Goal: Task Accomplishment & Management: Manage account settings

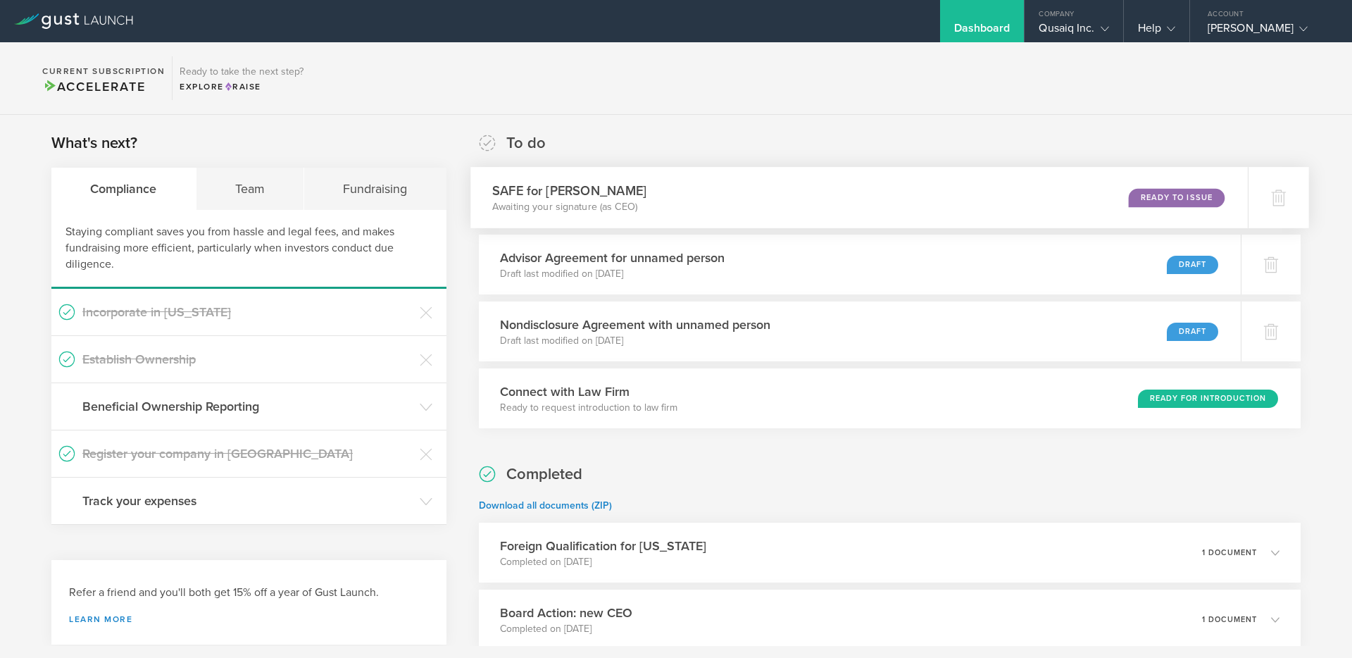
click at [950, 202] on div "SAFE for Stefan Jensen Awaiting your signature (as CEO) Ready to Issue" at bounding box center [858, 197] width 777 height 61
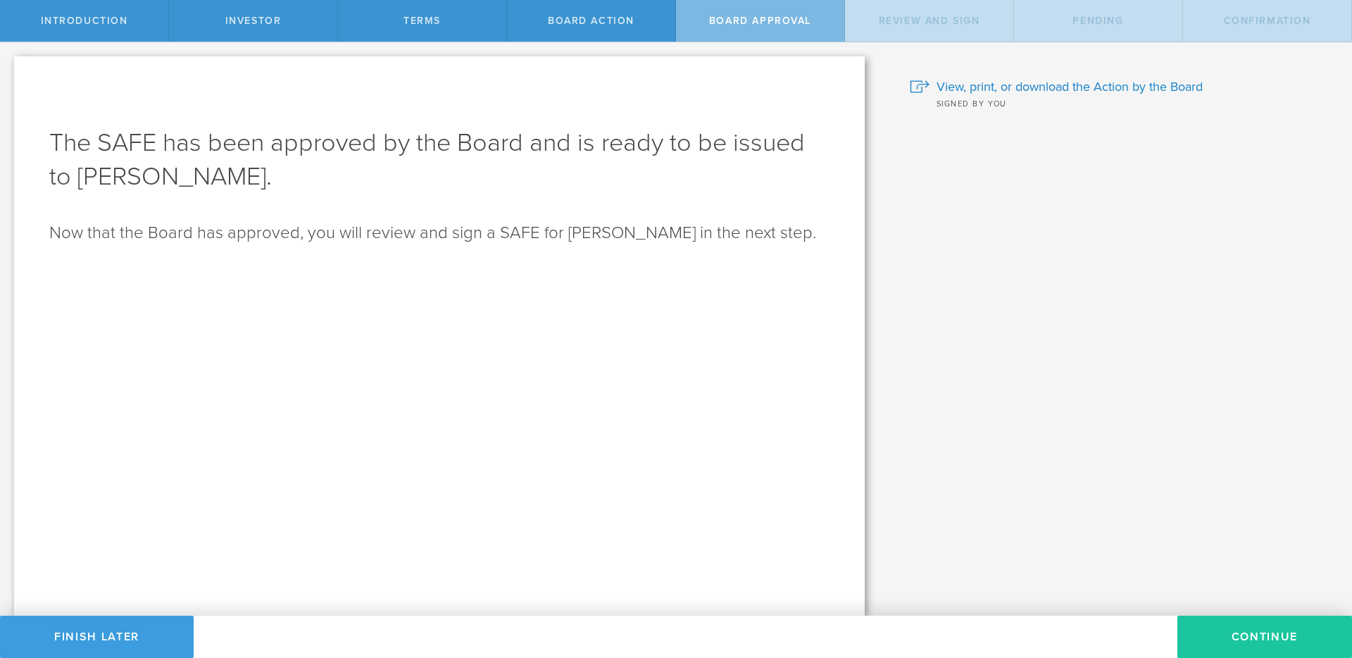
click at [1257, 639] on button "Continue" at bounding box center [1264, 636] width 175 height 42
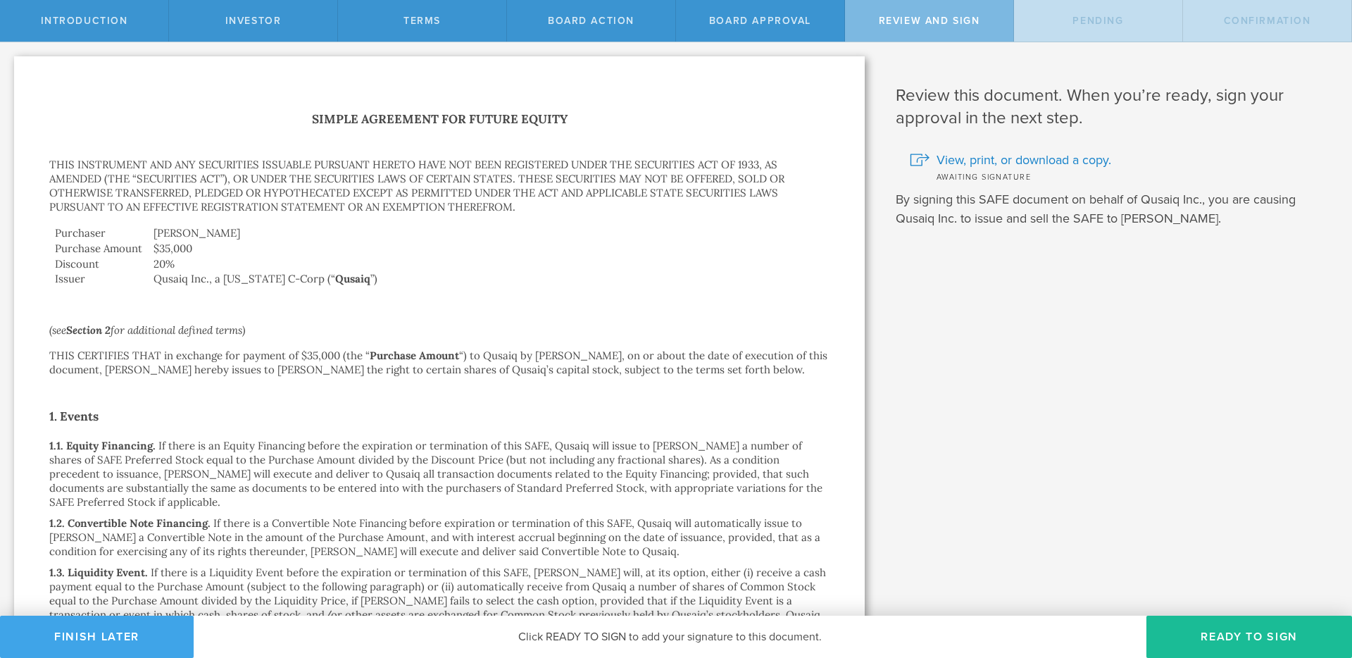
click at [141, 637] on button "Finish Later" at bounding box center [97, 636] width 194 height 42
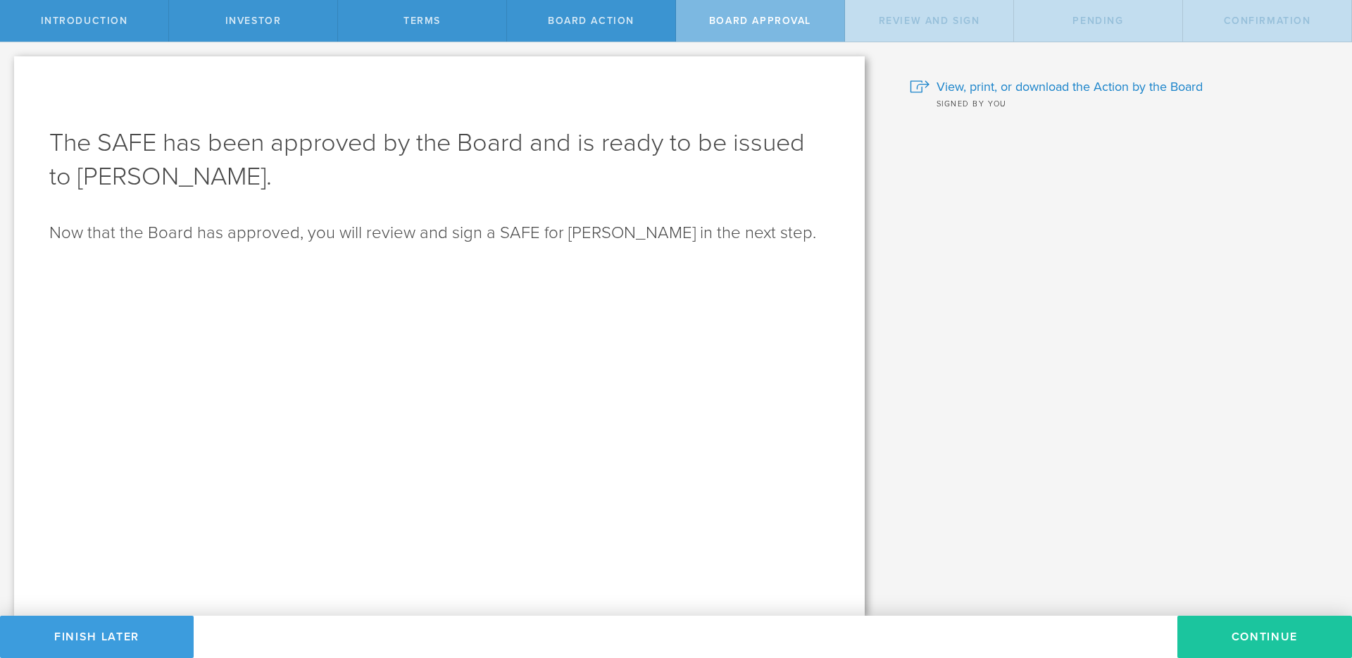
click at [1263, 648] on button "Continue" at bounding box center [1264, 636] width 175 height 42
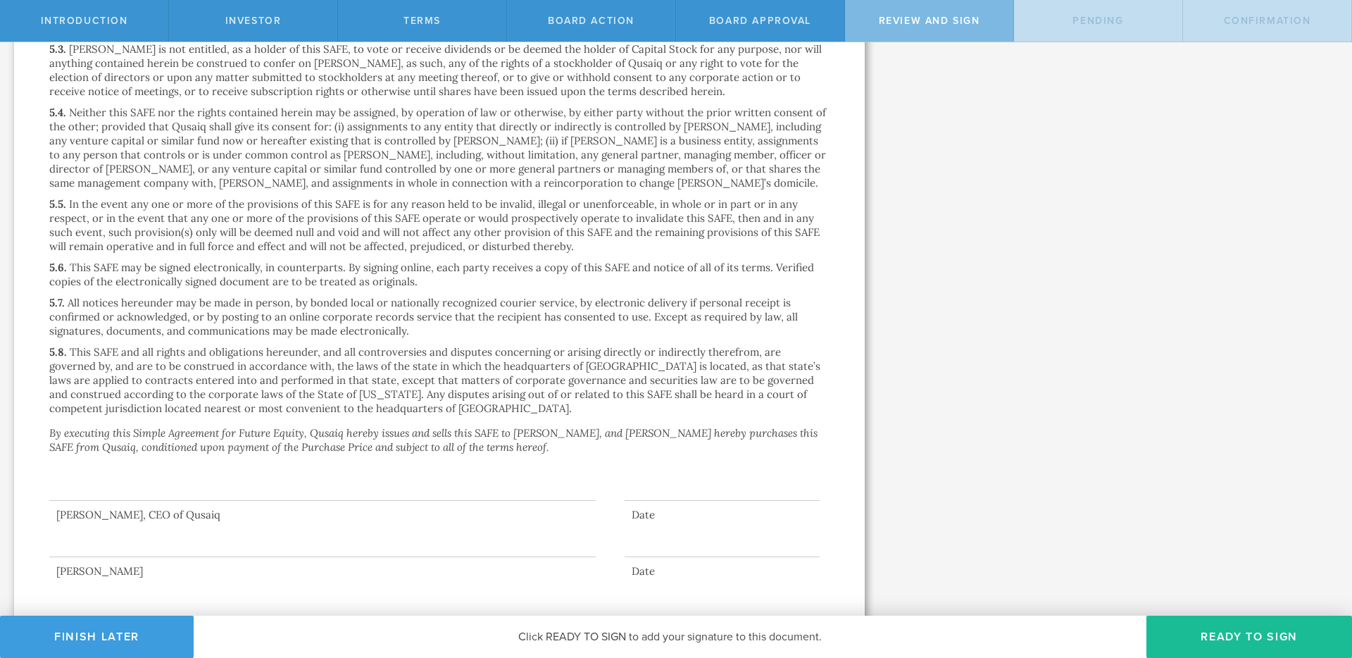
scroll to position [2434, 0]
click at [1263, 634] on button "Ready to Sign" at bounding box center [1249, 636] width 206 height 42
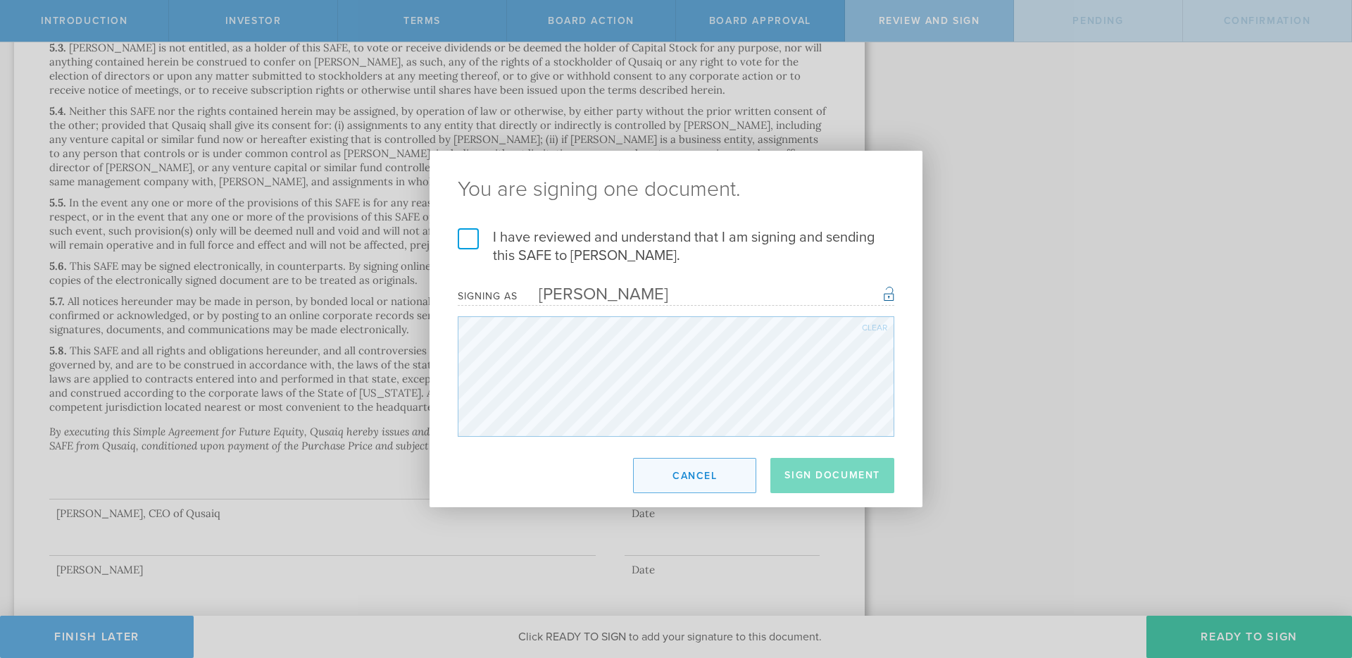
click at [685, 469] on button "Cancel" at bounding box center [694, 475] width 123 height 35
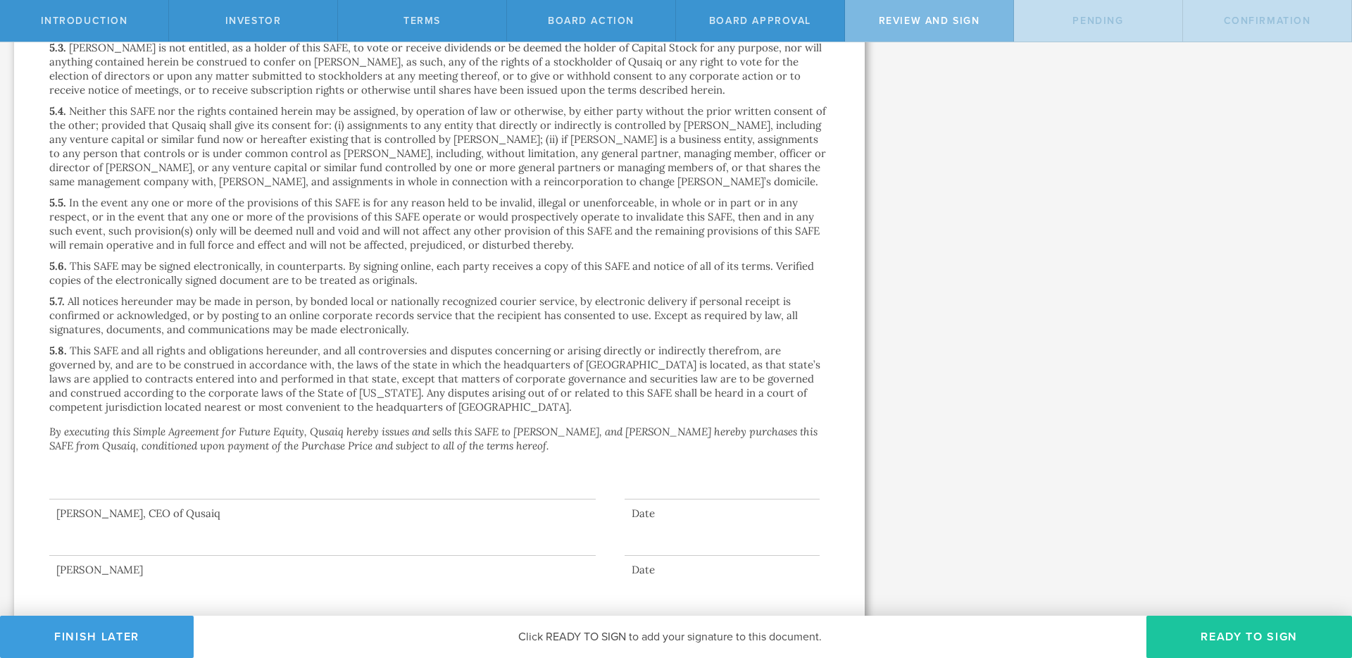
click at [1251, 644] on button "Ready to Sign" at bounding box center [1249, 636] width 206 height 42
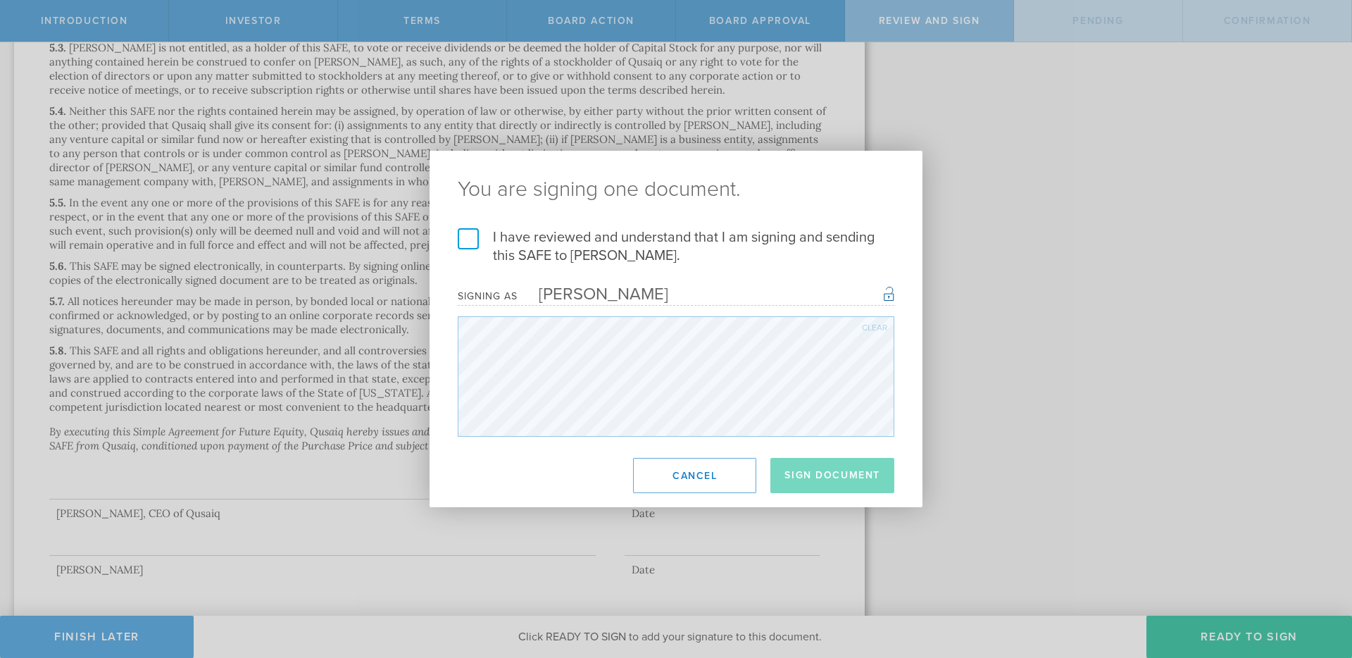
click at [467, 239] on label "I have reviewed and understand that I am signing and sending this SAFE to Stefa…" at bounding box center [676, 246] width 436 height 37
click at [0, 0] on input "I have reviewed and understand that I am signing and sending this SAFE to Stefa…" at bounding box center [0, 0] width 0 height 0
click at [843, 478] on button "Sign Document" at bounding box center [832, 475] width 124 height 35
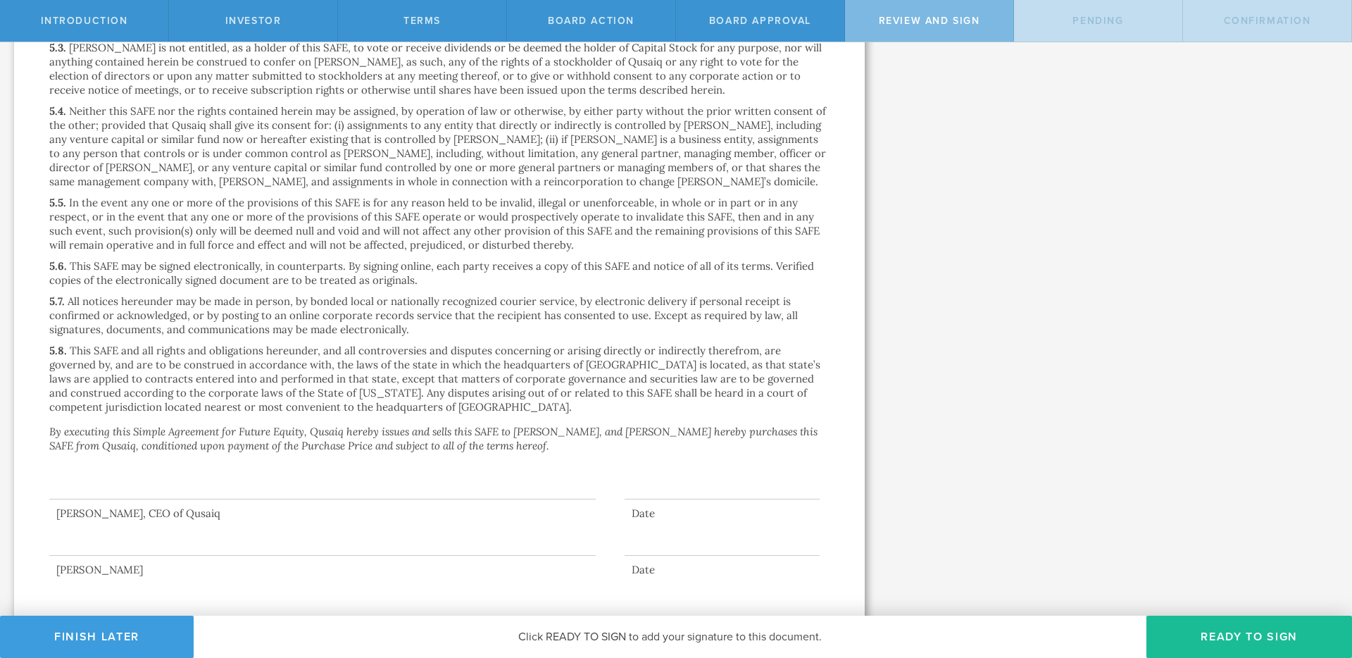
scroll to position [0, 0]
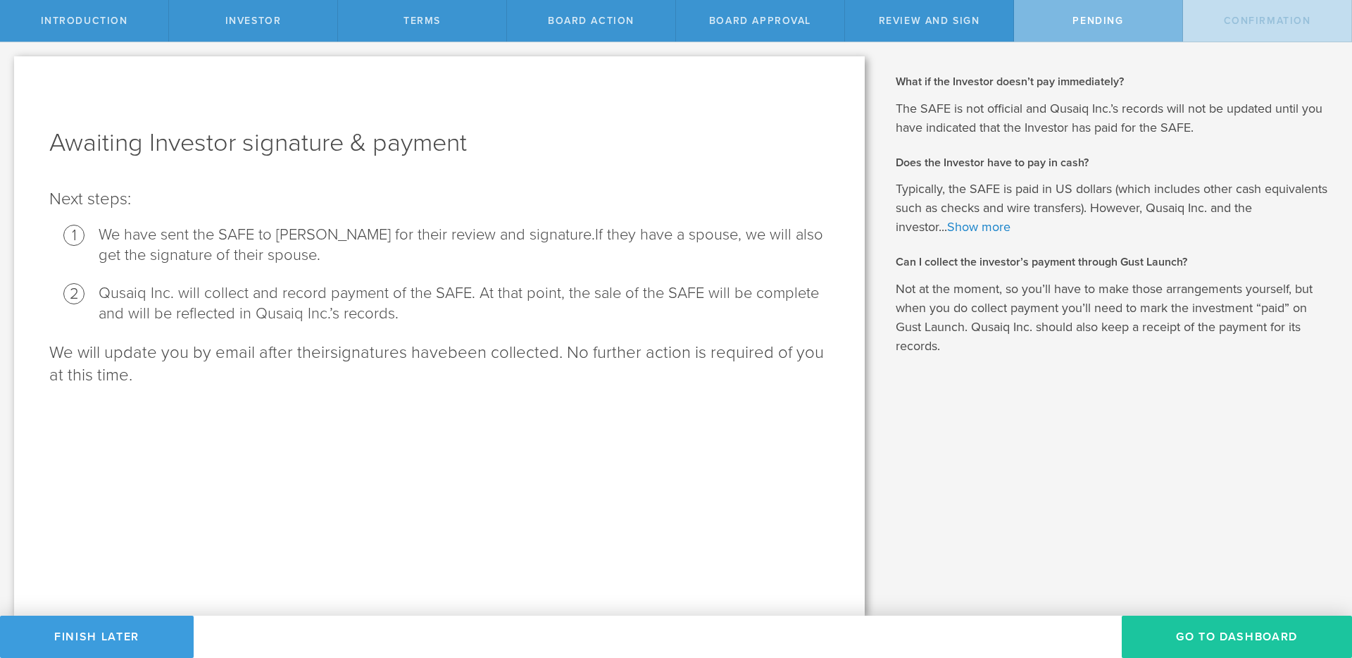
click at [1252, 643] on button "Go To Dashboard" at bounding box center [1236, 636] width 230 height 42
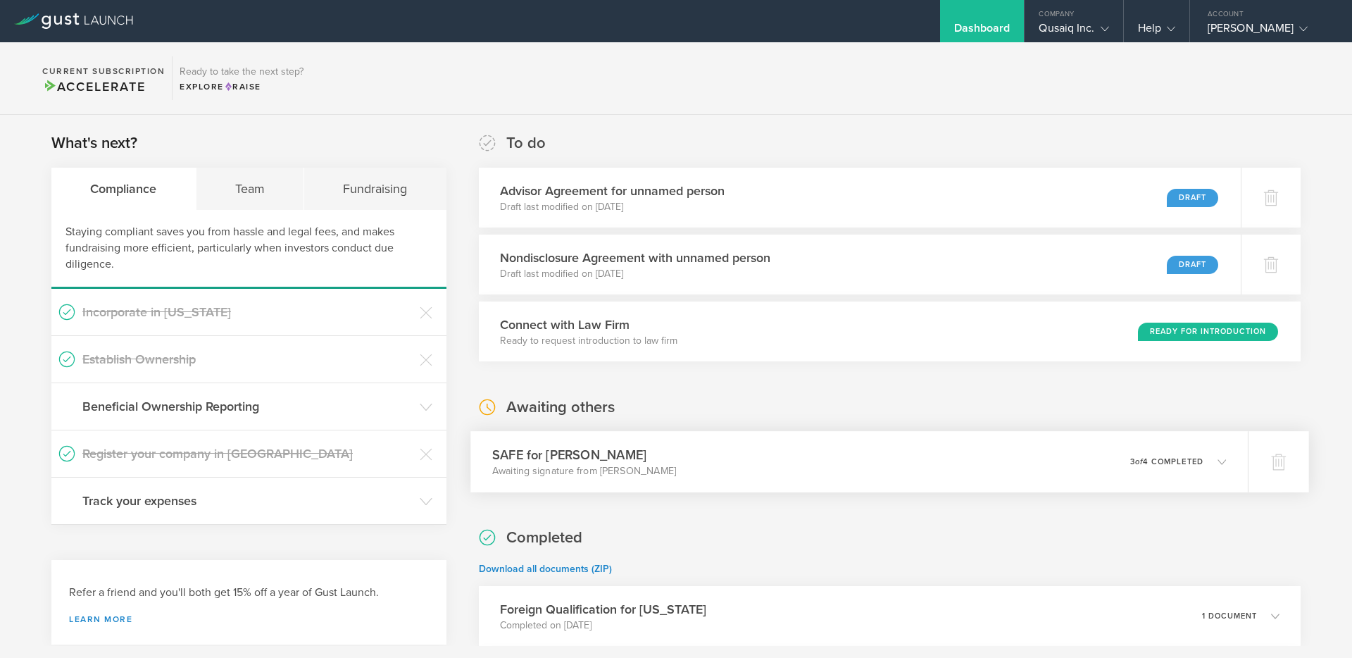
click at [813, 470] on div "SAFE for Stefan Jensen Awaiting signature from Stefan Jensen 0 undeliverable 3 …" at bounding box center [858, 461] width 777 height 61
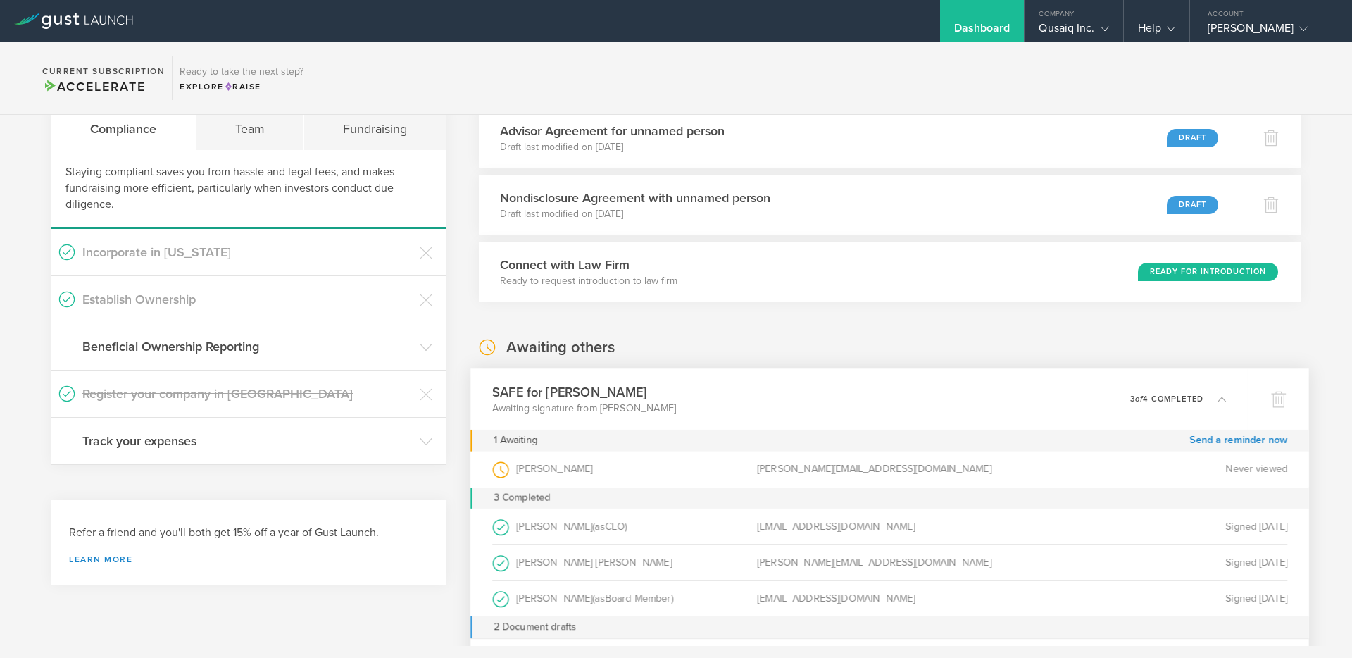
scroll to position [84, 0]
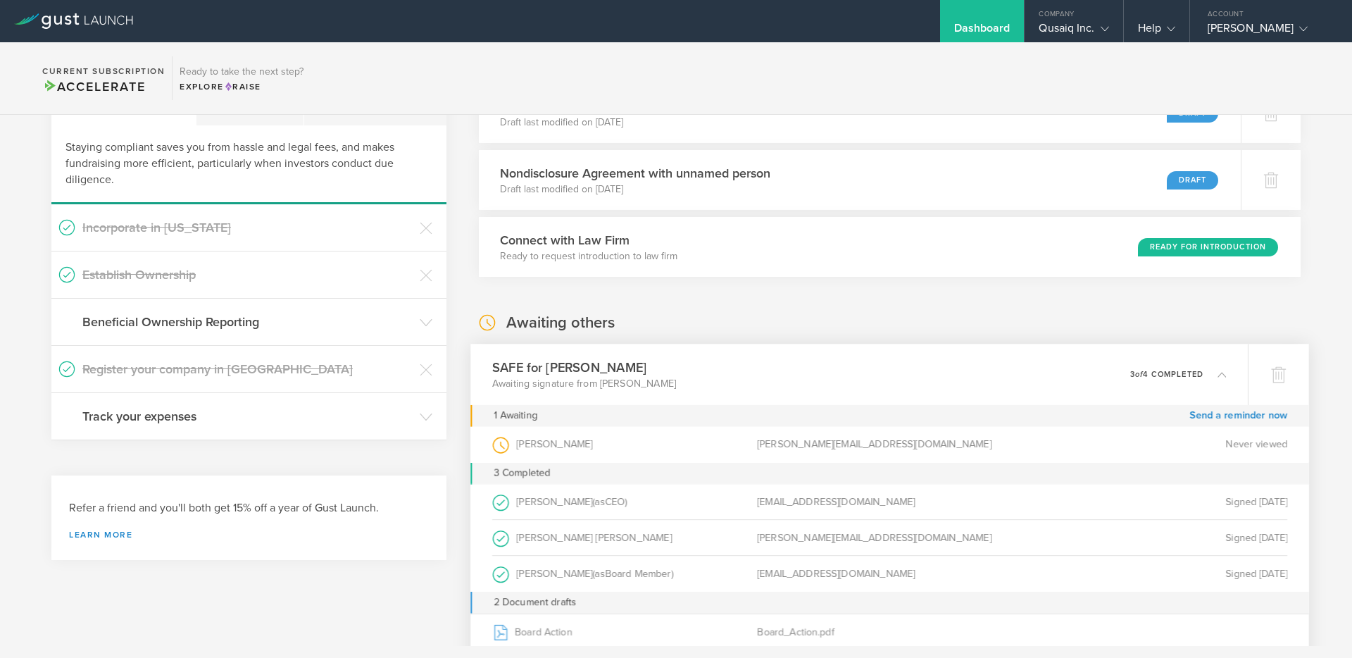
click at [1151, 437] on div "Never viewed" at bounding box center [1154, 445] width 265 height 36
click at [535, 445] on div "Stefan Jensen (as Investor )" at bounding box center [624, 445] width 265 height 36
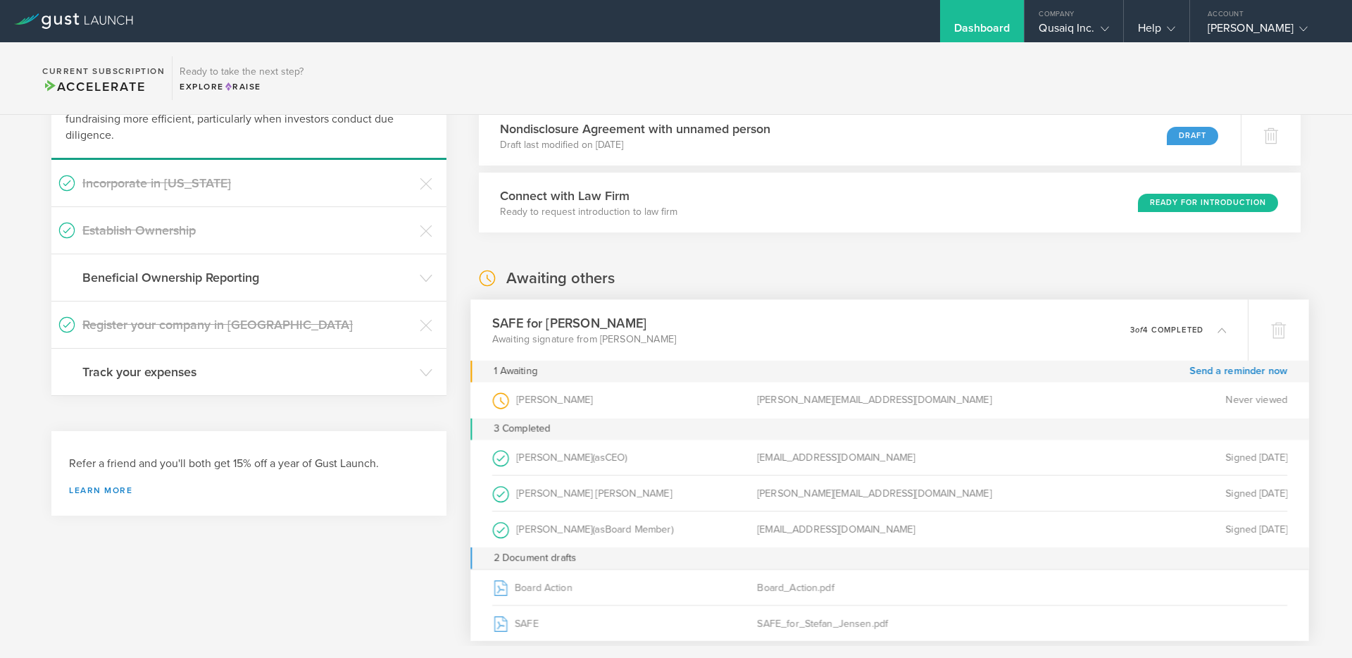
scroll to position [0, 0]
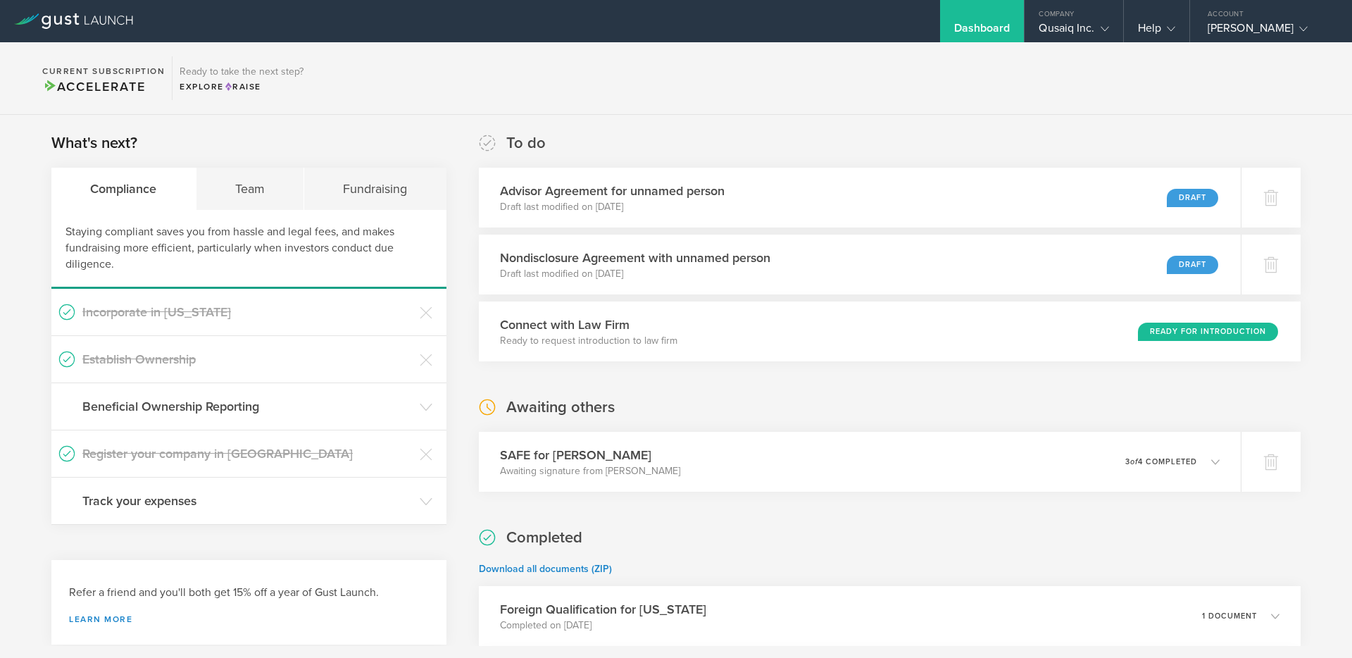
click at [774, 82] on section "Current Subscription Accelerate Ready to take the next step? Explore Raise" at bounding box center [676, 78] width 1352 height 73
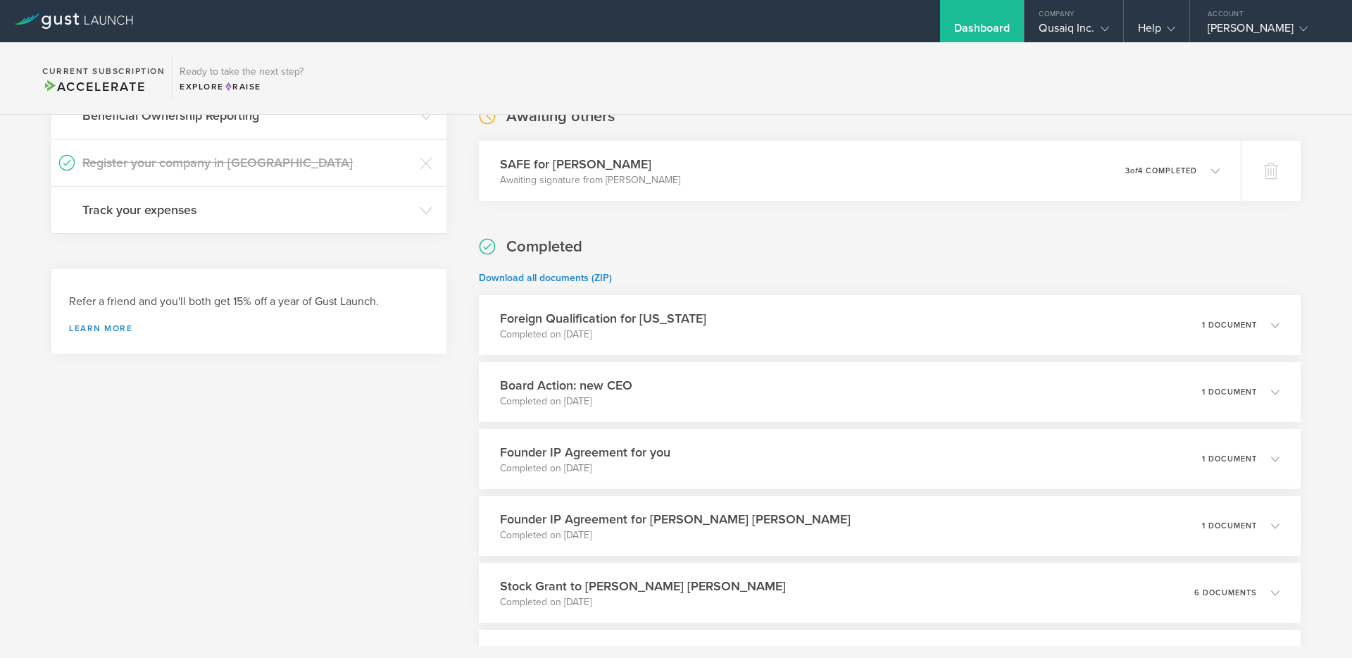
scroll to position [92, 0]
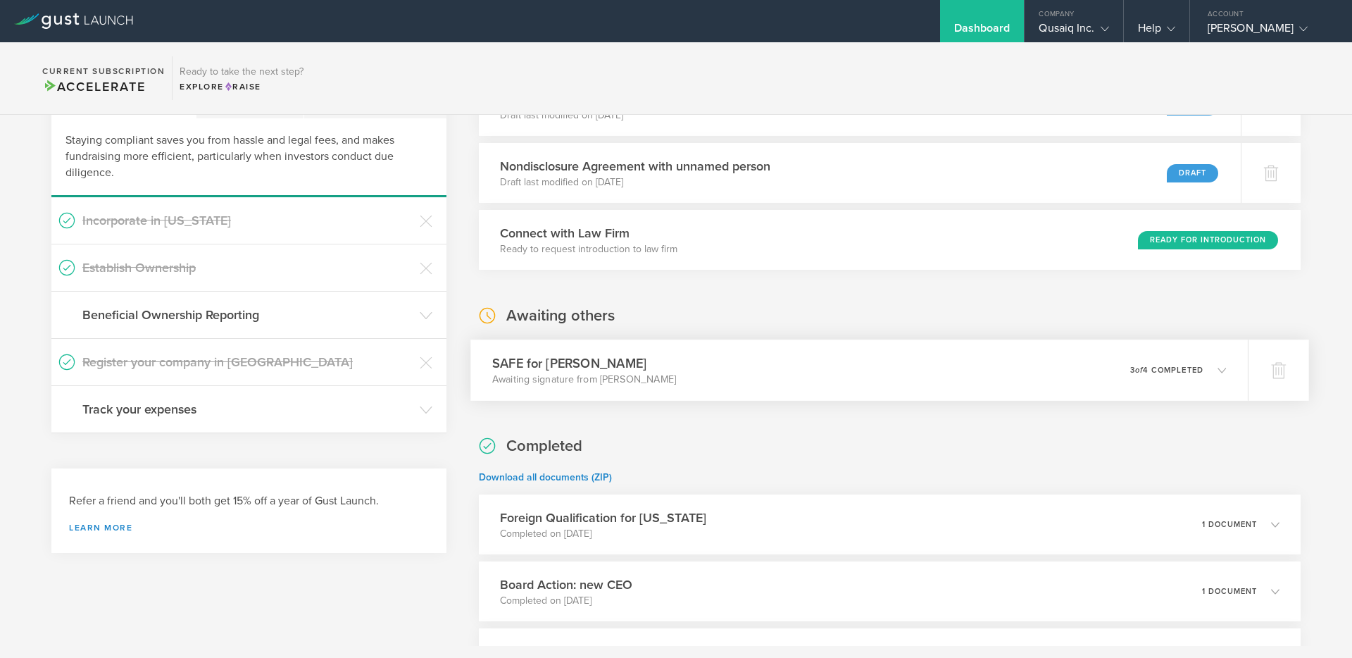
click at [1164, 367] on p "3 of 4 completed" at bounding box center [1166, 370] width 73 height 8
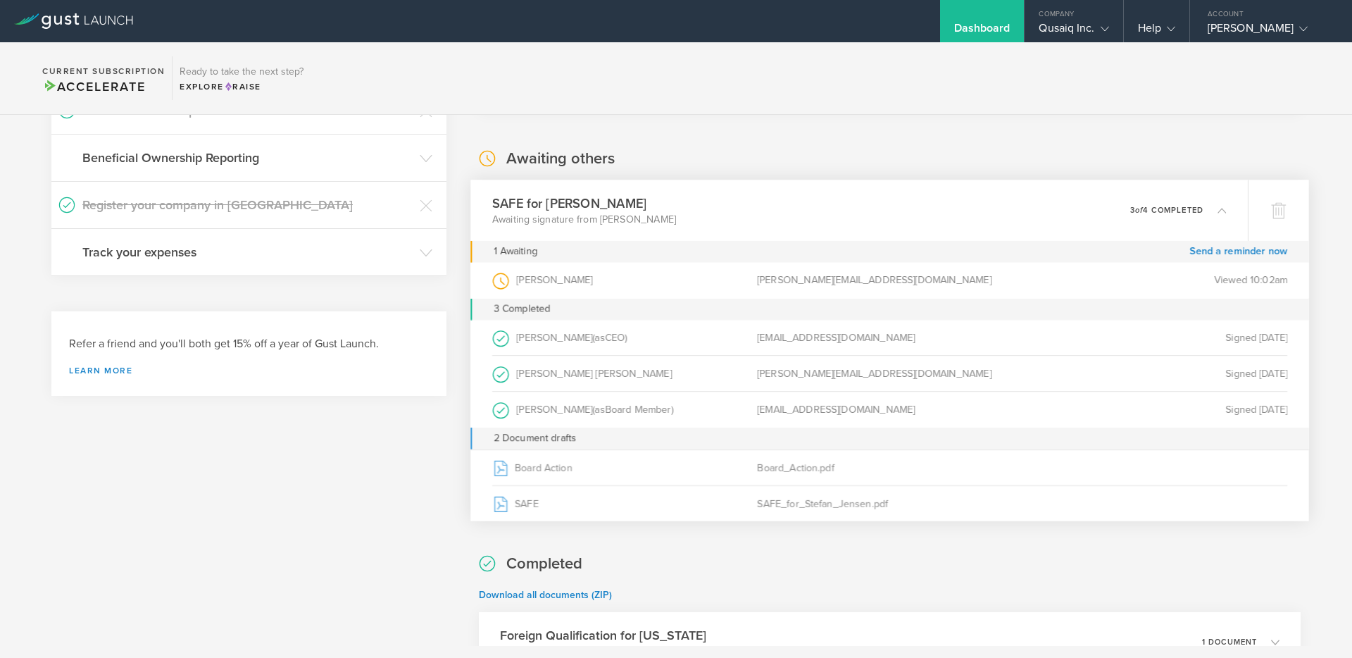
scroll to position [308, 0]
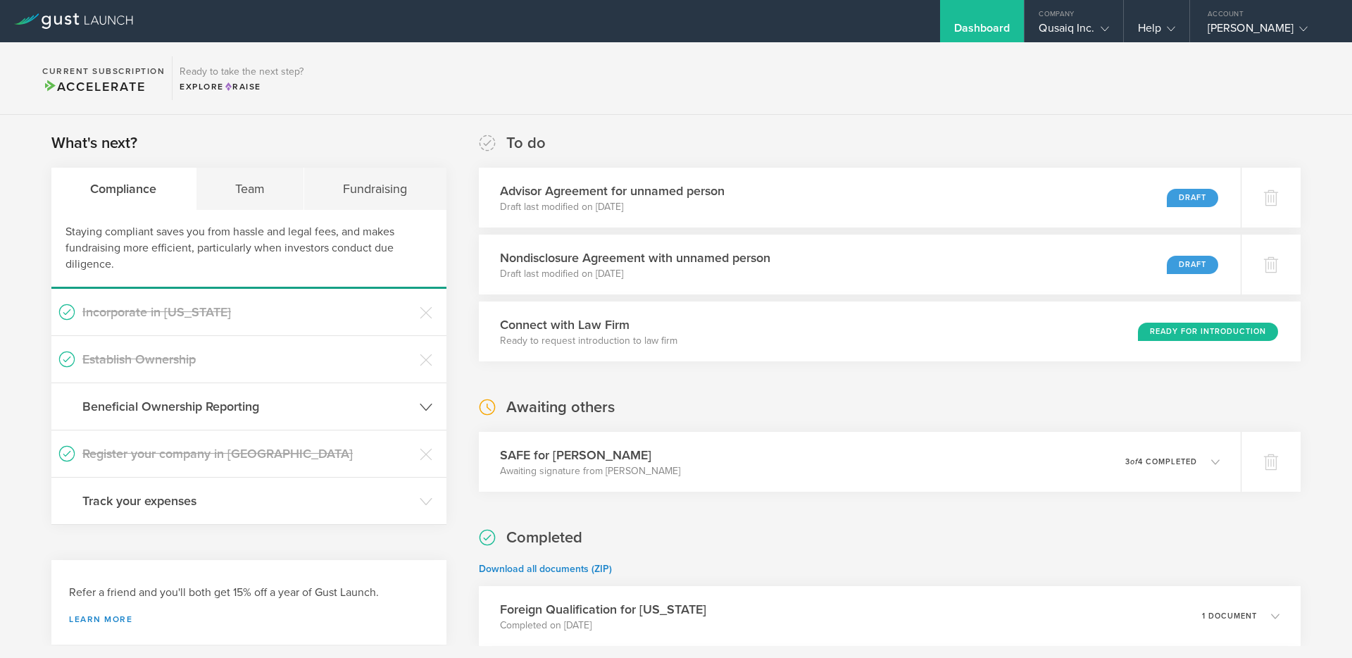
click at [220, 400] on h3 "Beneficial Ownership Reporting" at bounding box center [247, 406] width 330 height 18
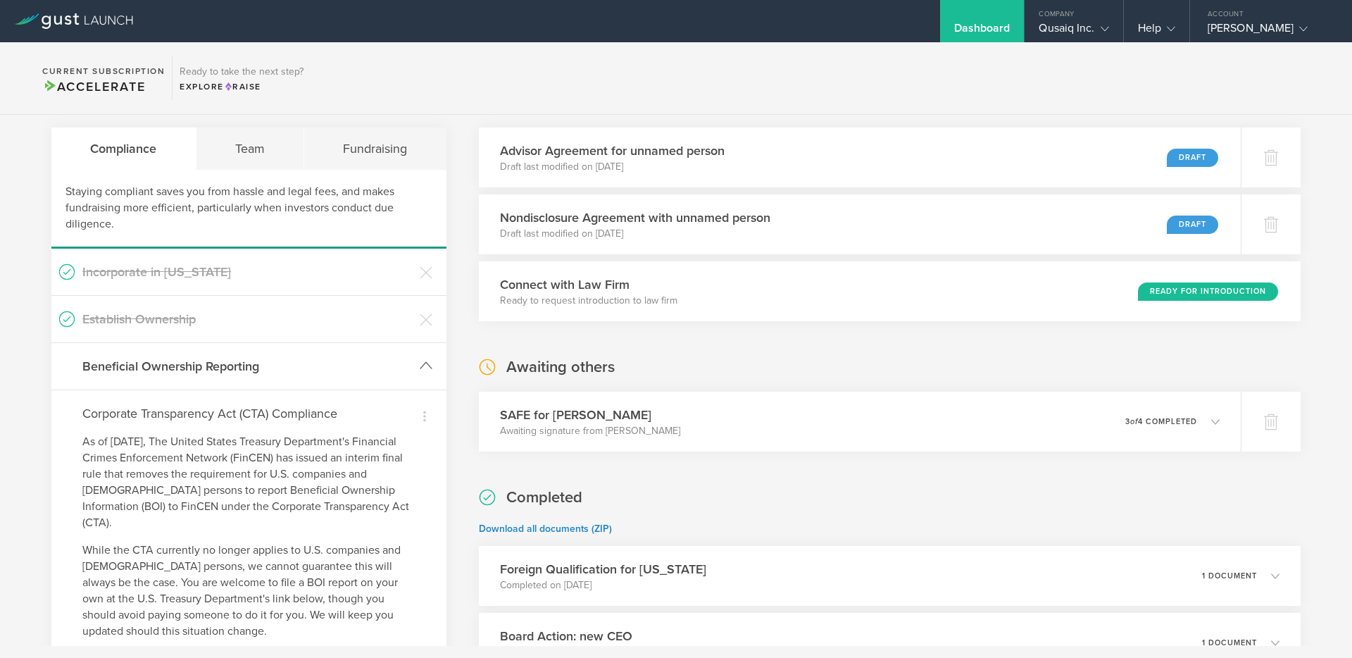
scroll to position [234, 0]
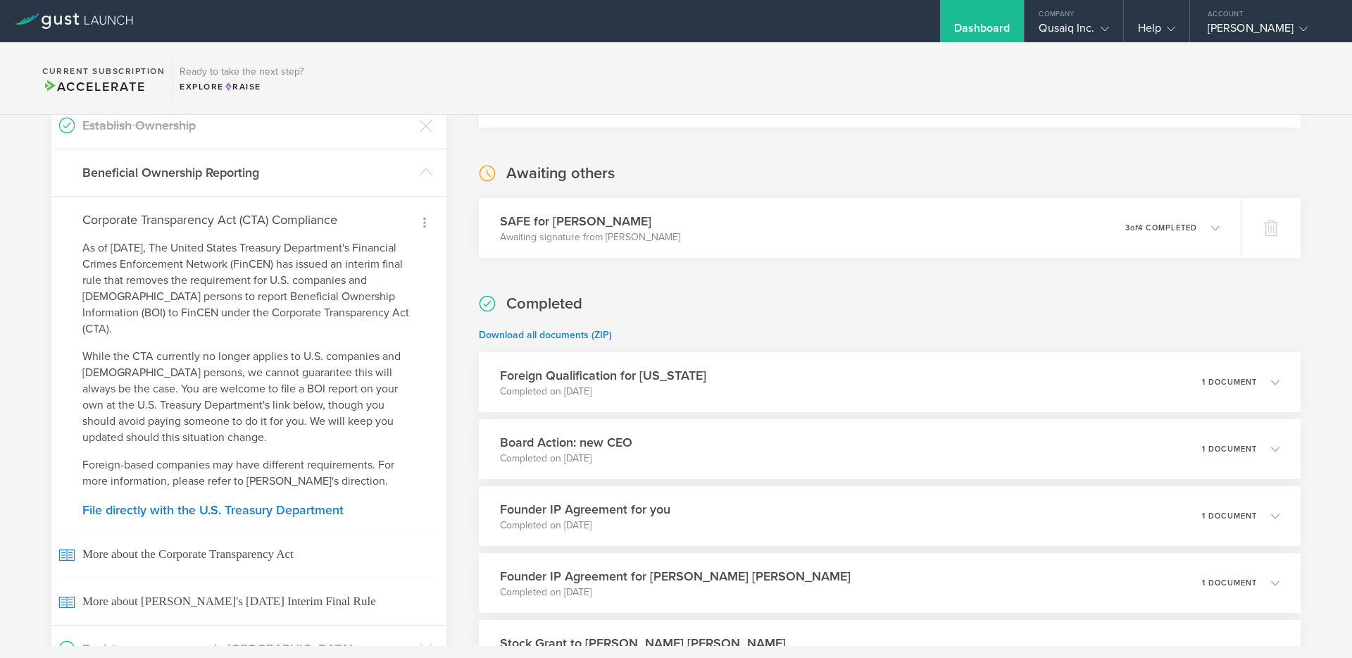
click at [423, 218] on icon at bounding box center [424, 223] width 3 height 11
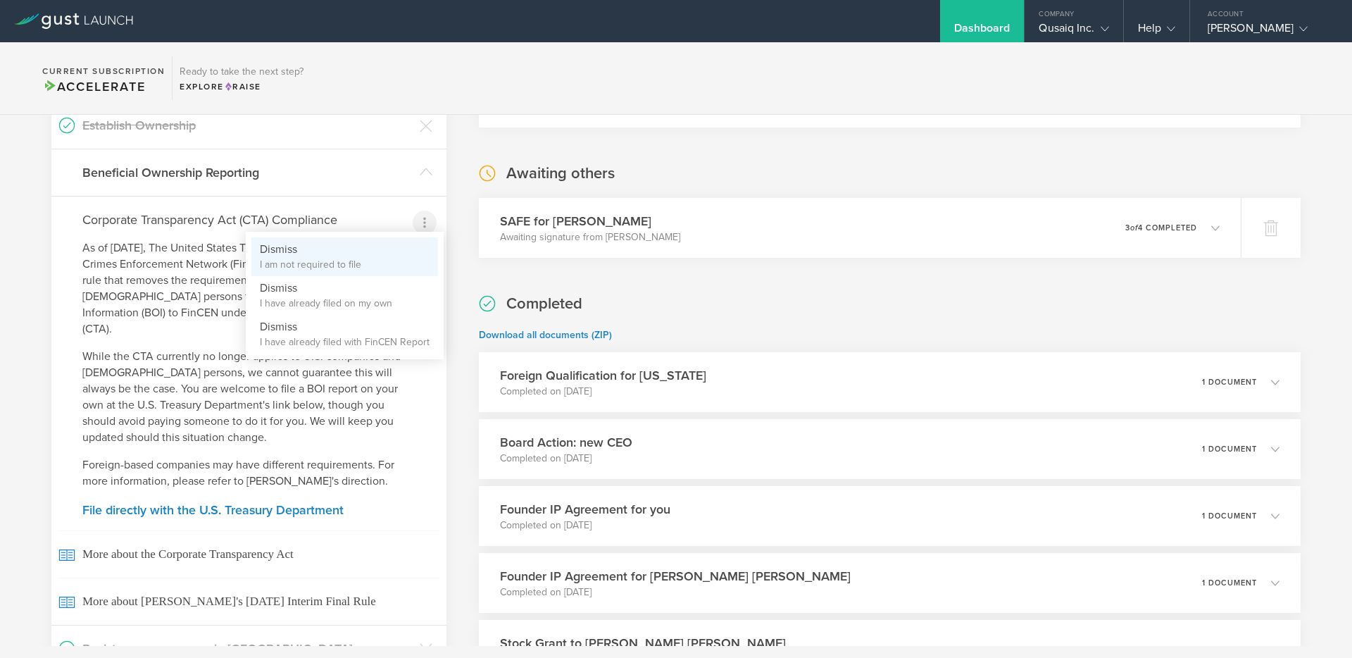
click at [383, 255] on li "Dismiss I am not required to file" at bounding box center [344, 256] width 187 height 39
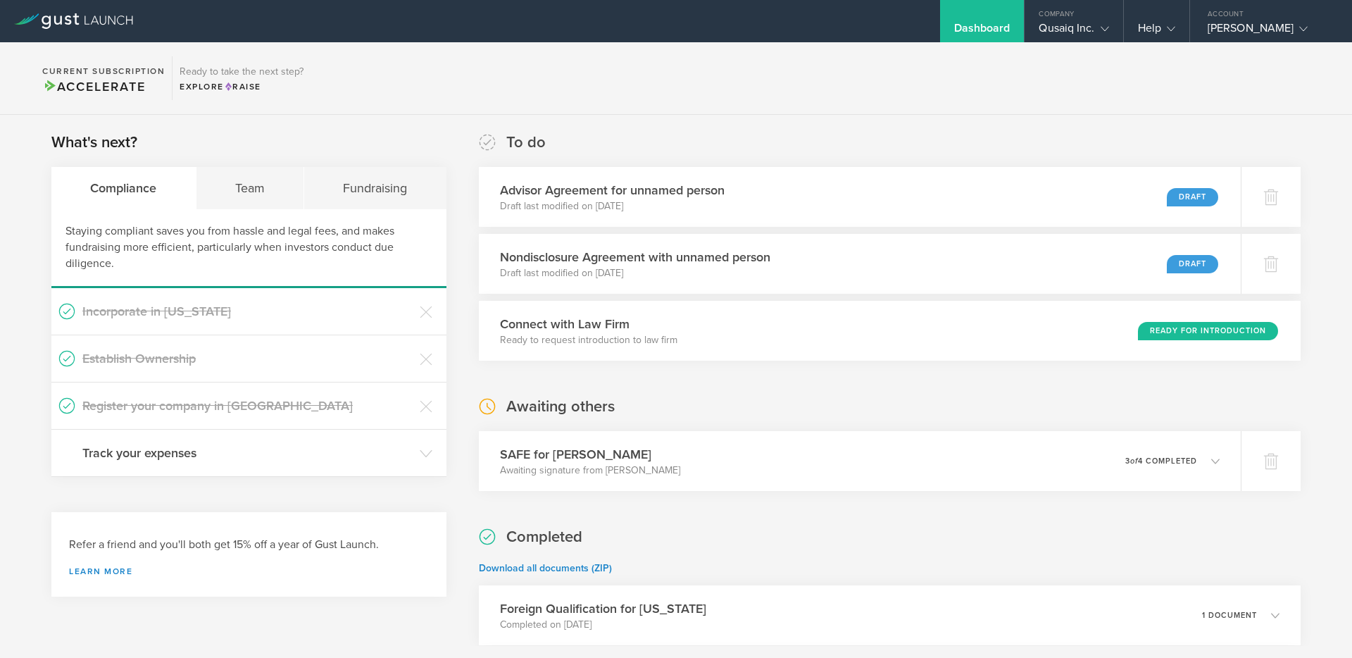
scroll to position [0, 0]
click at [255, 192] on div "Team" at bounding box center [250, 189] width 108 height 42
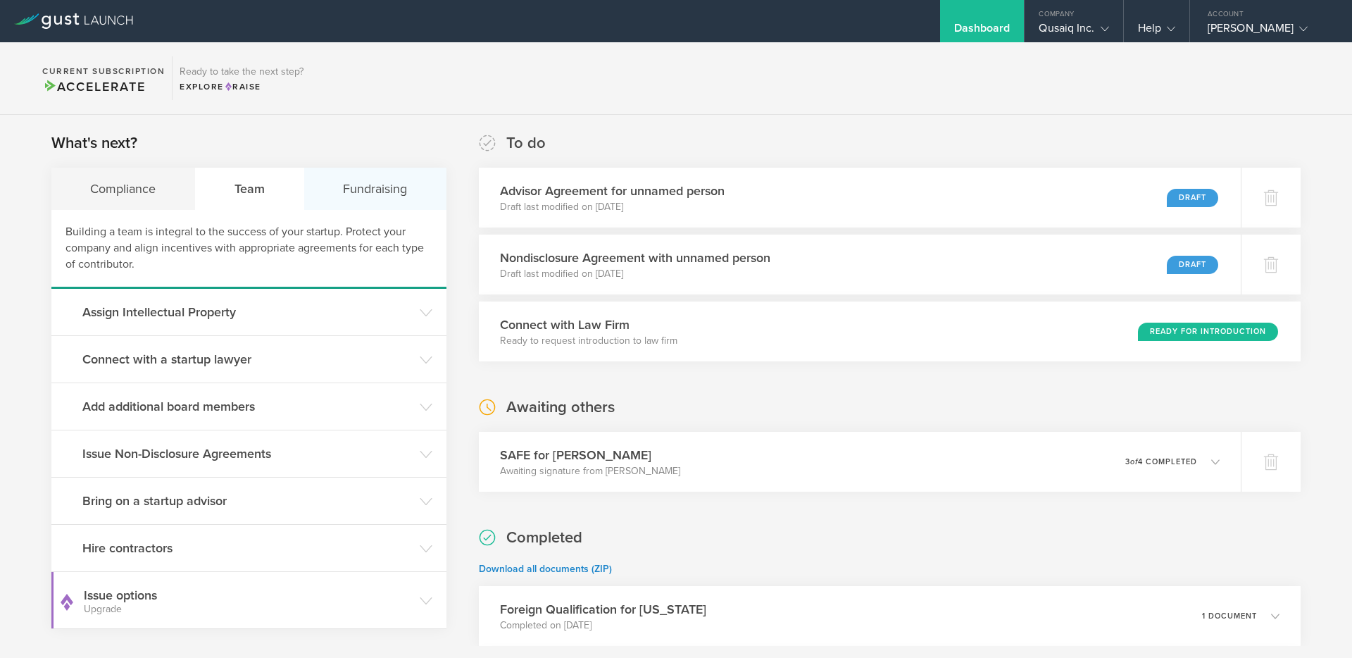
click at [378, 199] on div "Fundraising" at bounding box center [375, 189] width 142 height 42
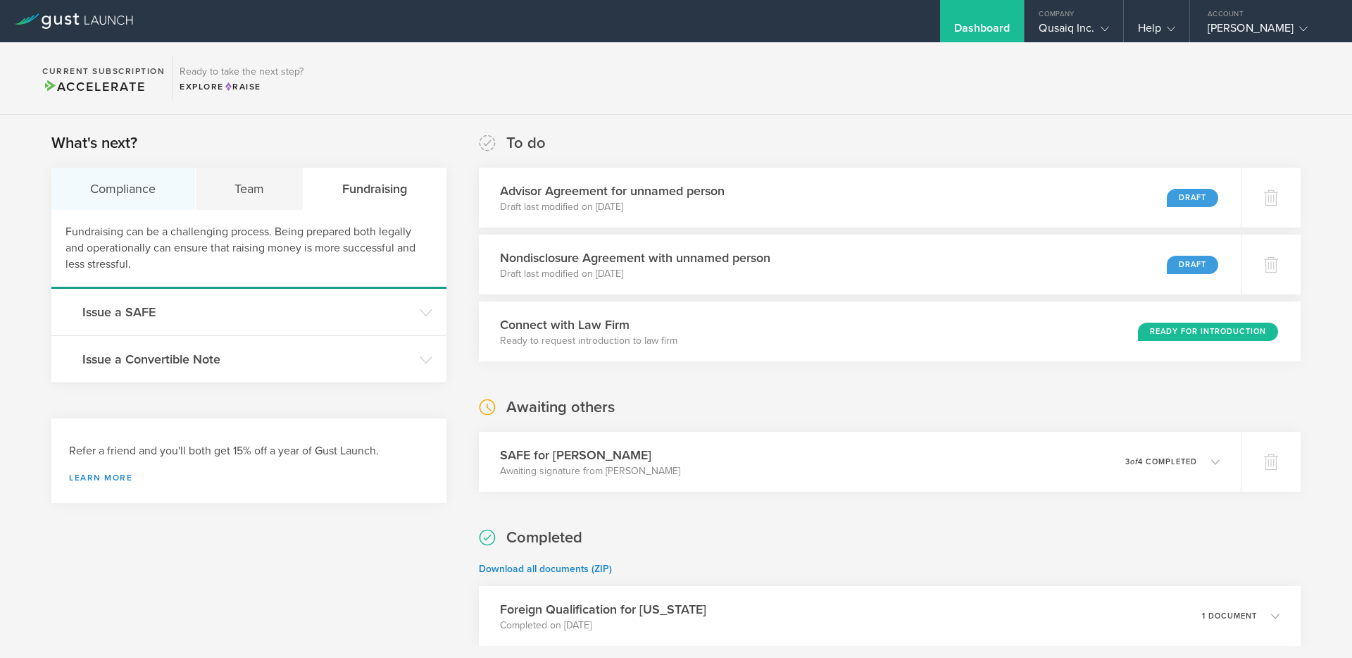
click at [136, 193] on div "Compliance" at bounding box center [123, 189] width 144 height 42
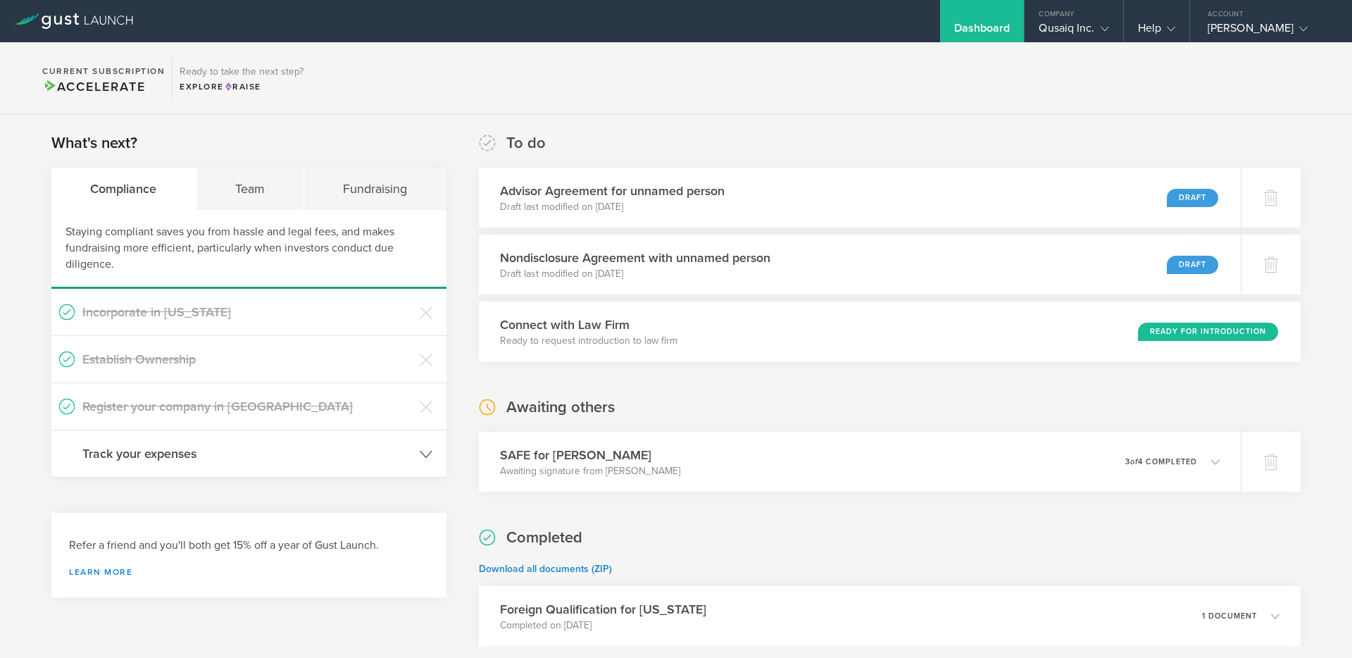
click at [165, 459] on h3 "Track your expenses" at bounding box center [247, 453] width 330 height 18
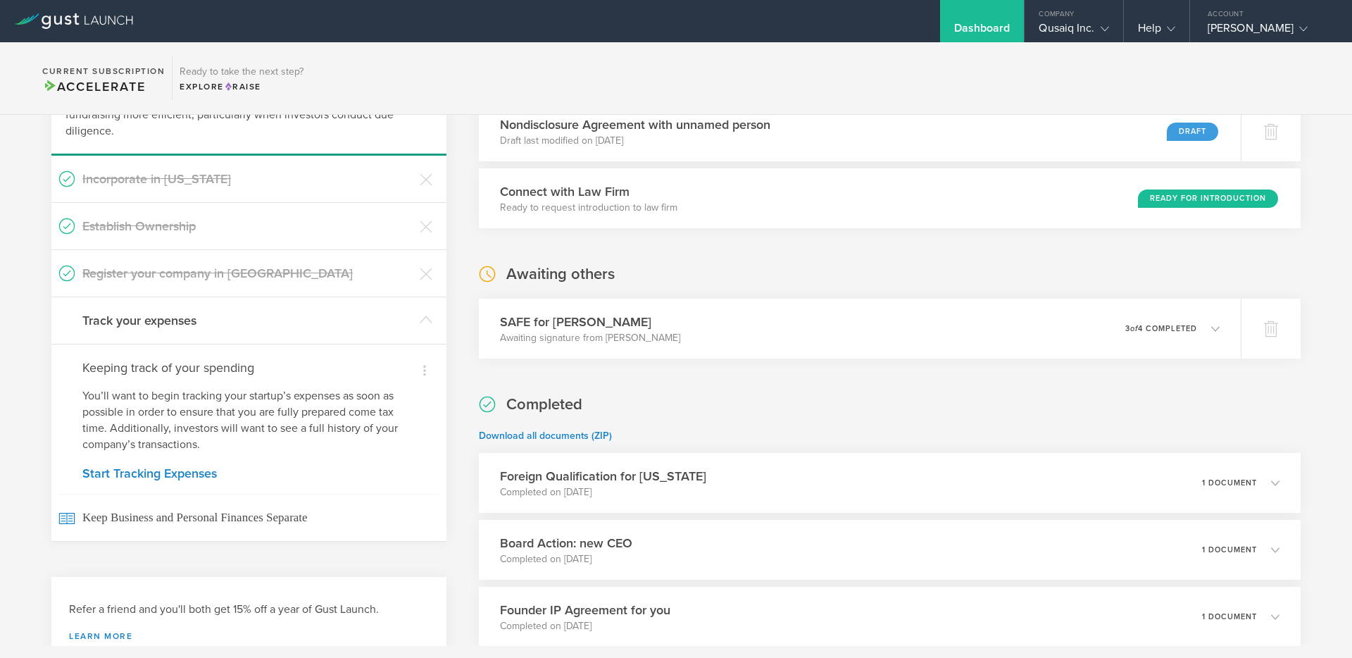
scroll to position [134, 0]
click at [177, 476] on link "Start Tracking Expenses" at bounding box center [248, 471] width 333 height 13
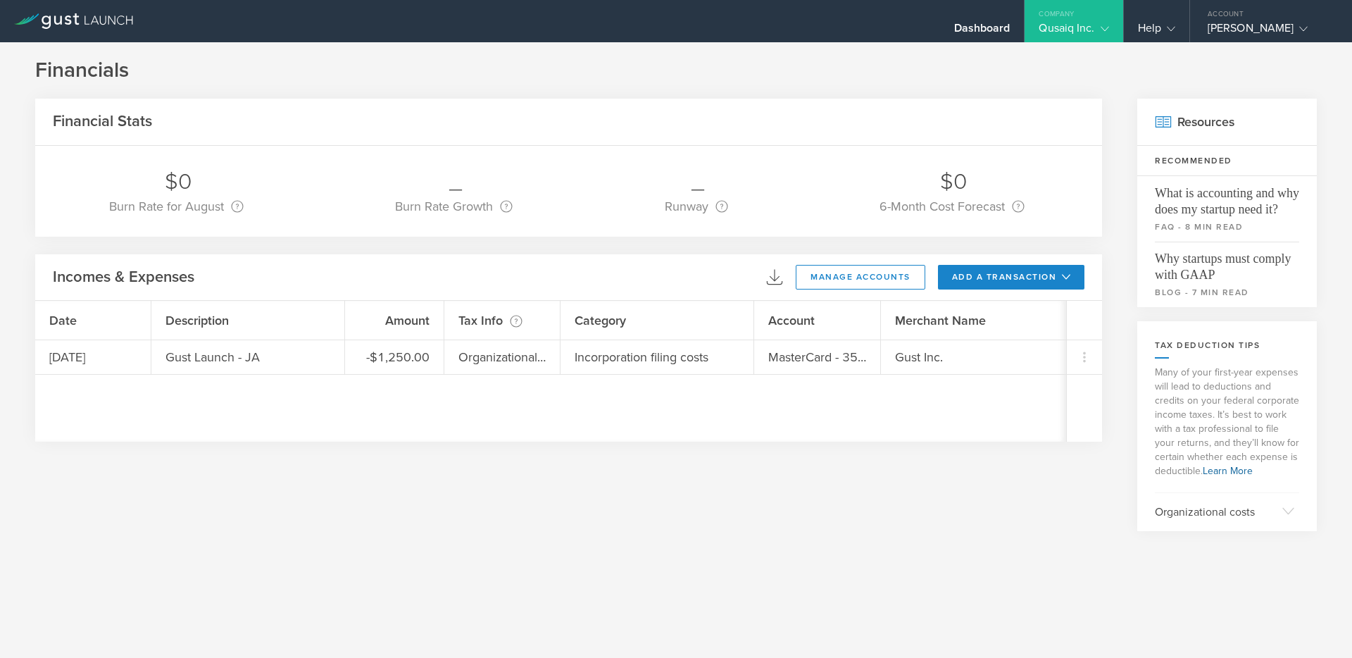
click at [111, 27] on icon at bounding box center [73, 20] width 119 height 15
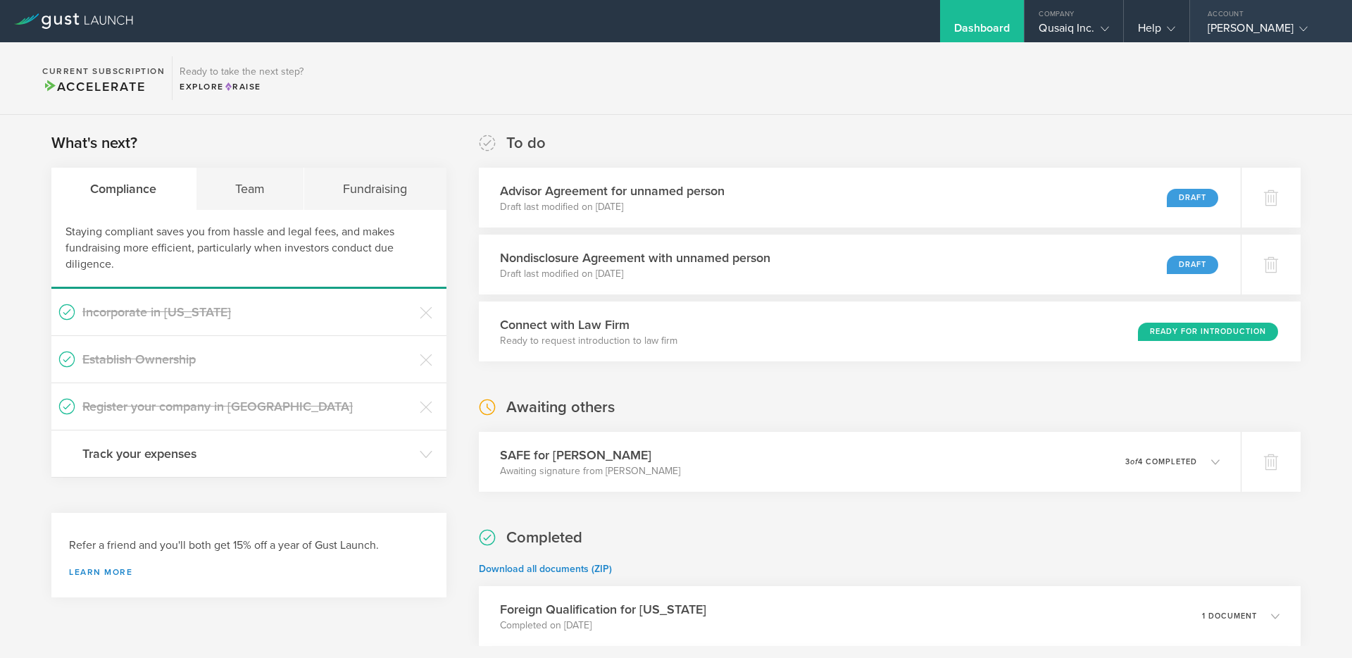
click at [1252, 28] on div "[PERSON_NAME]" at bounding box center [1267, 31] width 120 height 21
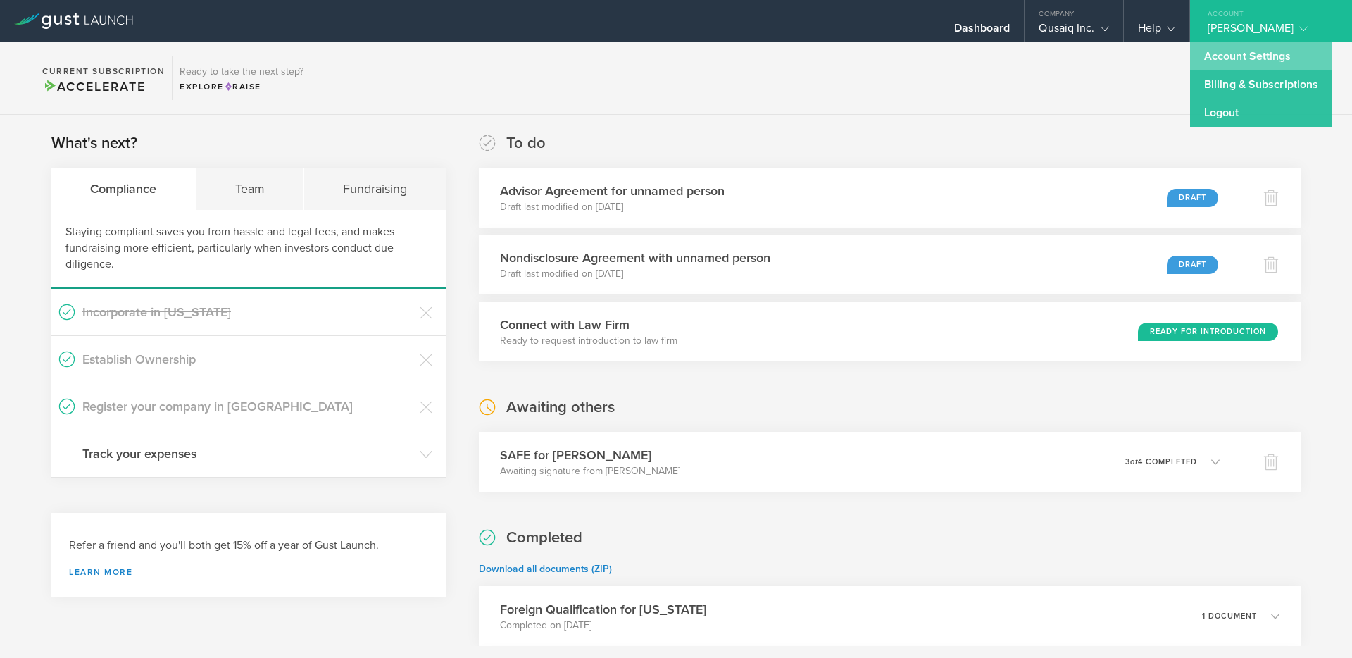
click at [1245, 55] on link "Account Settings" at bounding box center [1261, 56] width 142 height 28
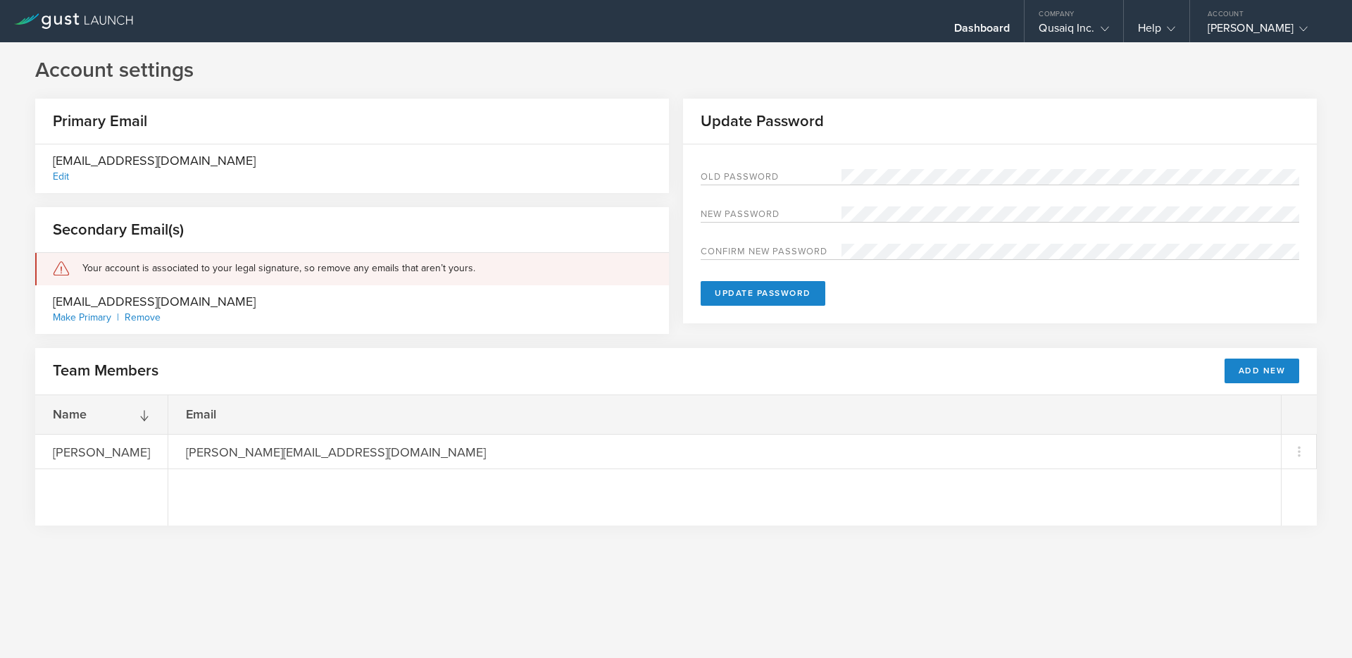
click at [332, 75] on h1 "Account settings" at bounding box center [675, 70] width 1281 height 28
click at [1159, 31] on div "Help" at bounding box center [1156, 31] width 37 height 21
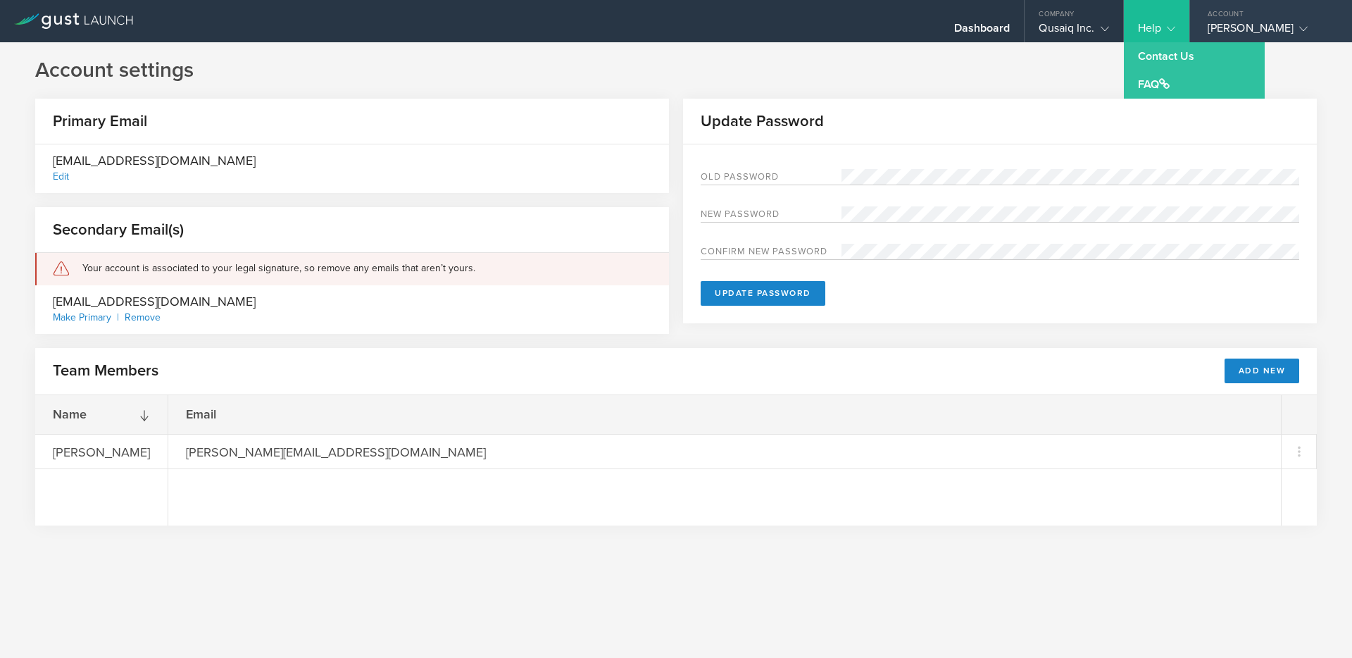
click at [1249, 23] on div "[PERSON_NAME]" at bounding box center [1267, 31] width 120 height 21
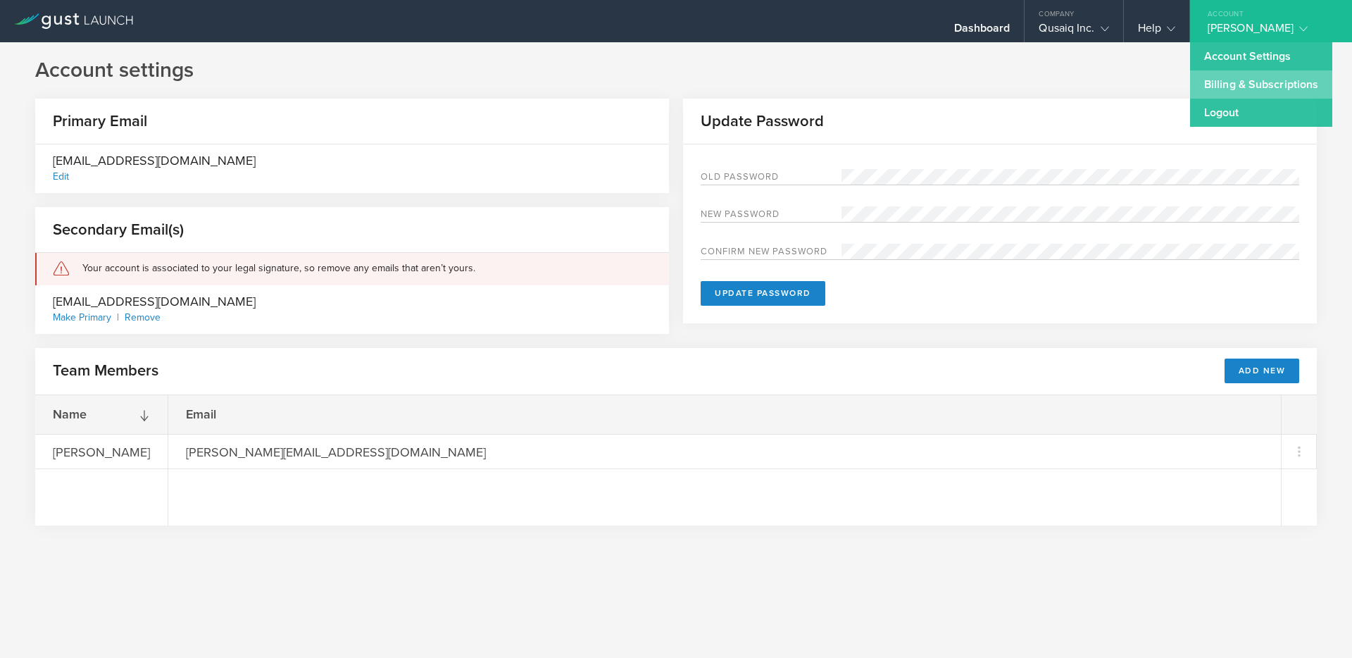
click at [1247, 89] on link "Billing & Subscriptions" at bounding box center [1261, 84] width 142 height 28
